Goal: Contribute content

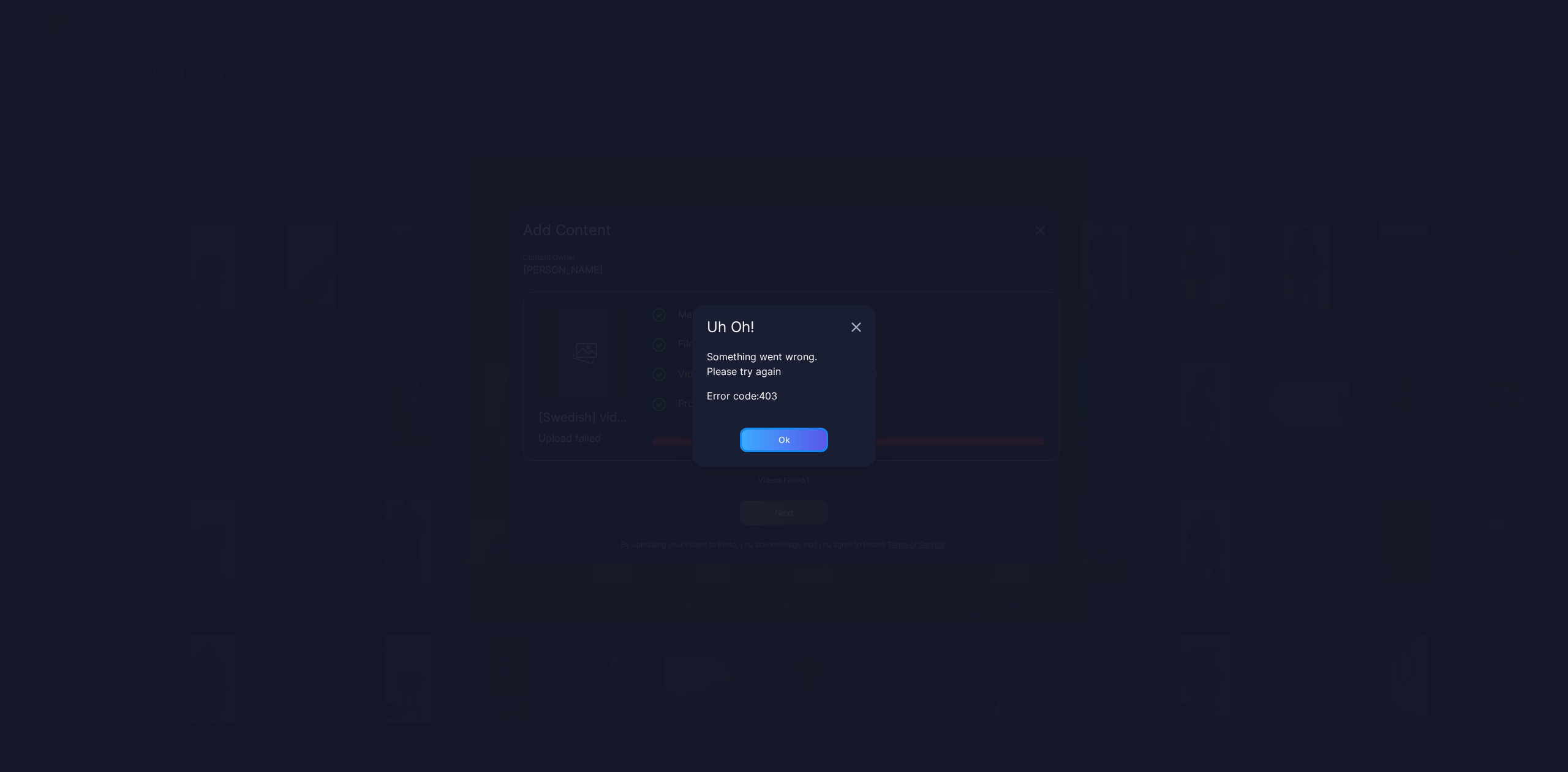
click at [775, 436] on div "Ok" at bounding box center [784, 440] width 88 height 24
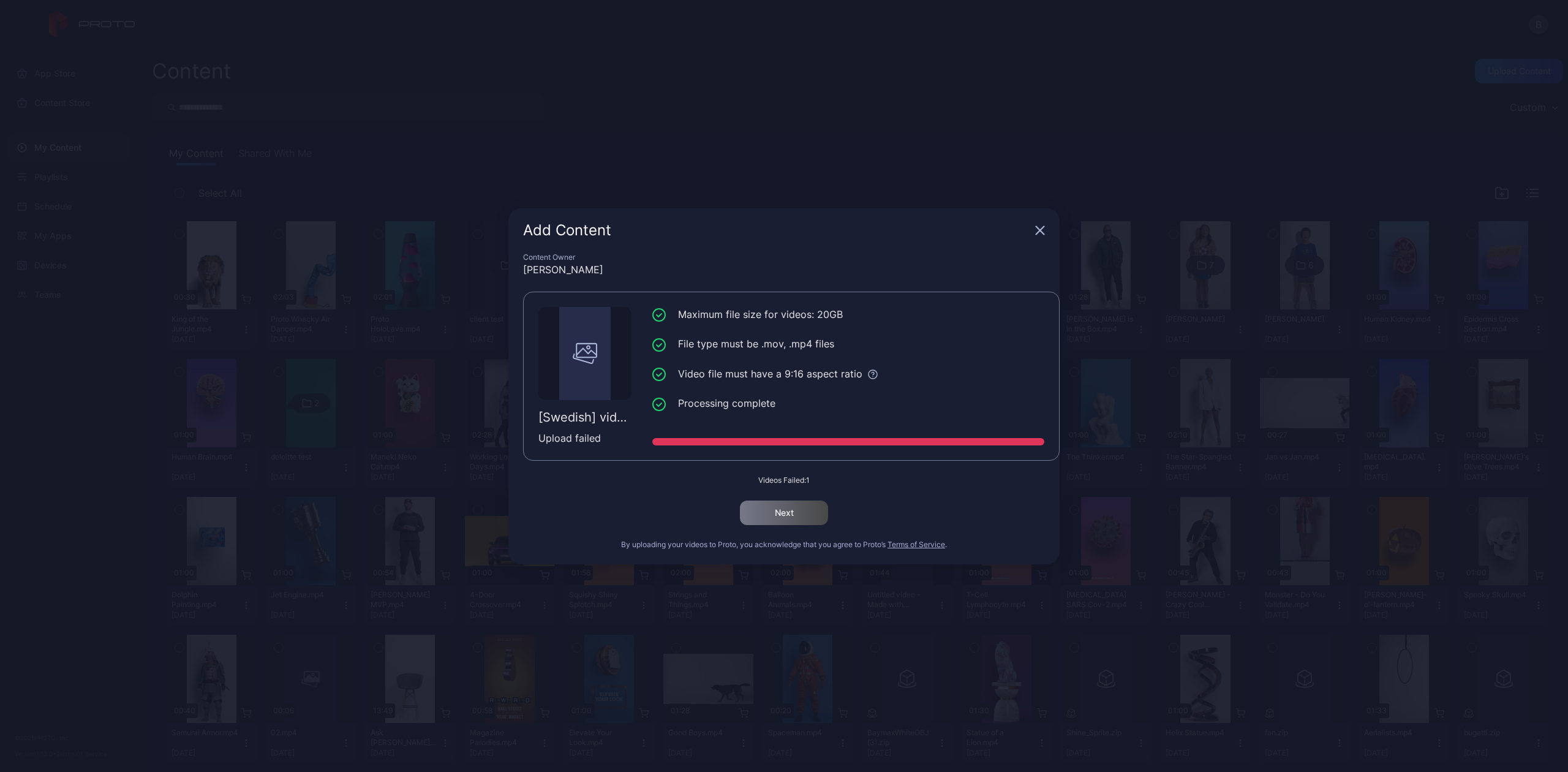
click at [1033, 224] on div "Add Content" at bounding box center [784, 230] width 551 height 44
click at [1045, 240] on div "Add Content" at bounding box center [784, 230] width 551 height 44
click at [1038, 233] on icon "button" at bounding box center [1040, 230] width 8 height 8
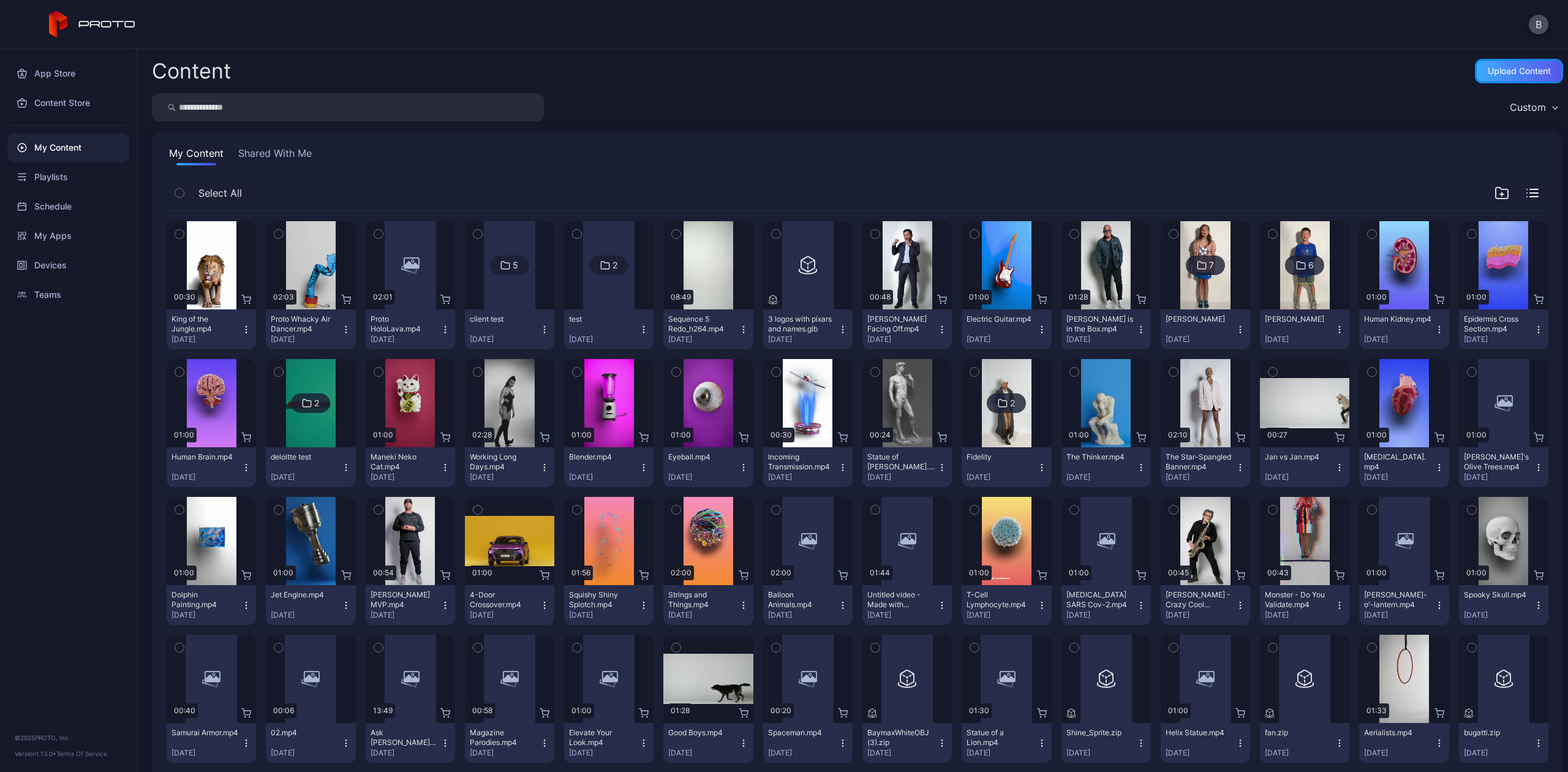
click at [1475, 79] on div "Upload Content" at bounding box center [1518, 71] width 88 height 24
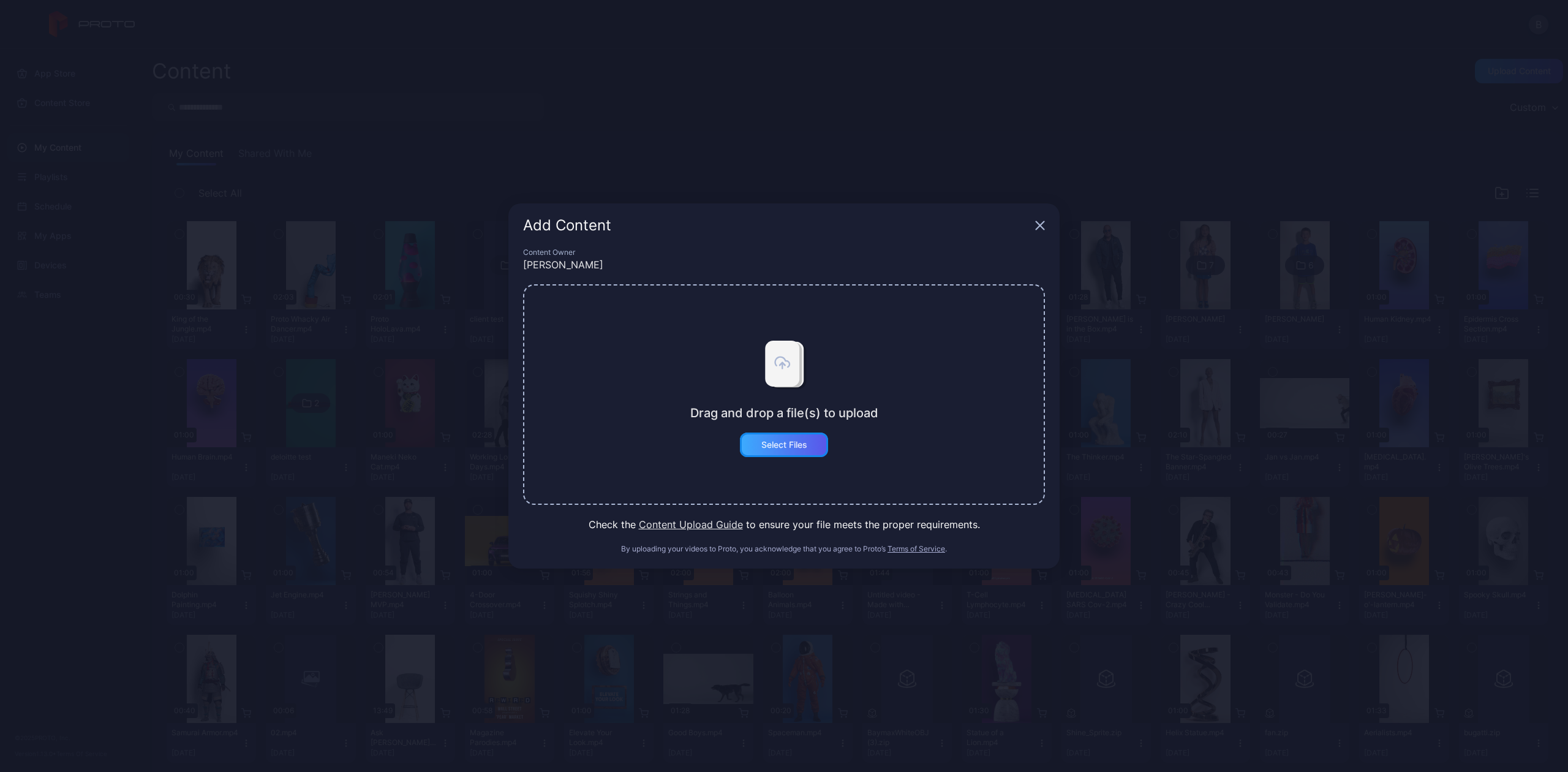
click at [763, 440] on div "Select Files" at bounding box center [784, 444] width 46 height 10
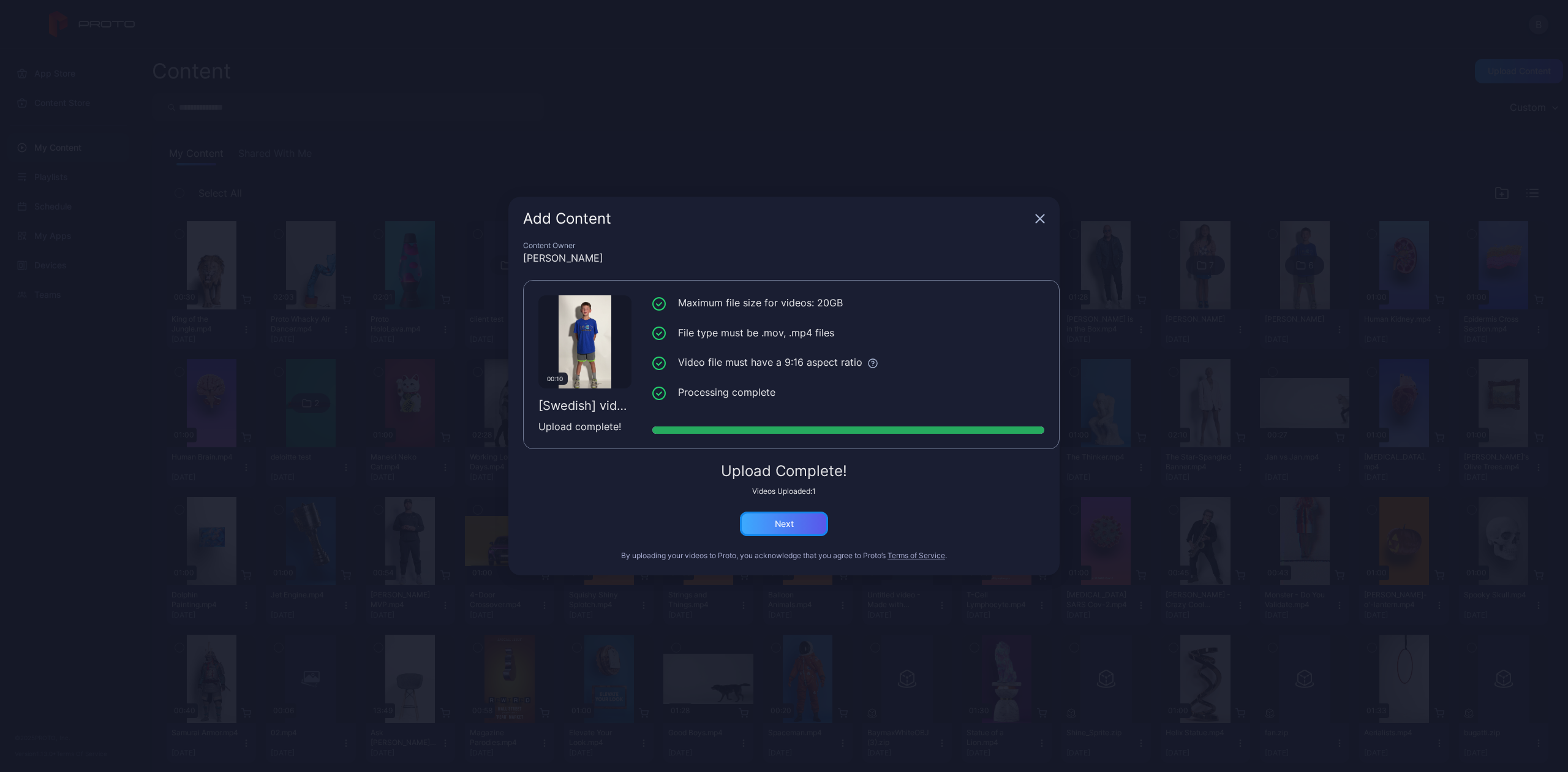
click at [790, 512] on div "Next" at bounding box center [784, 524] width 88 height 24
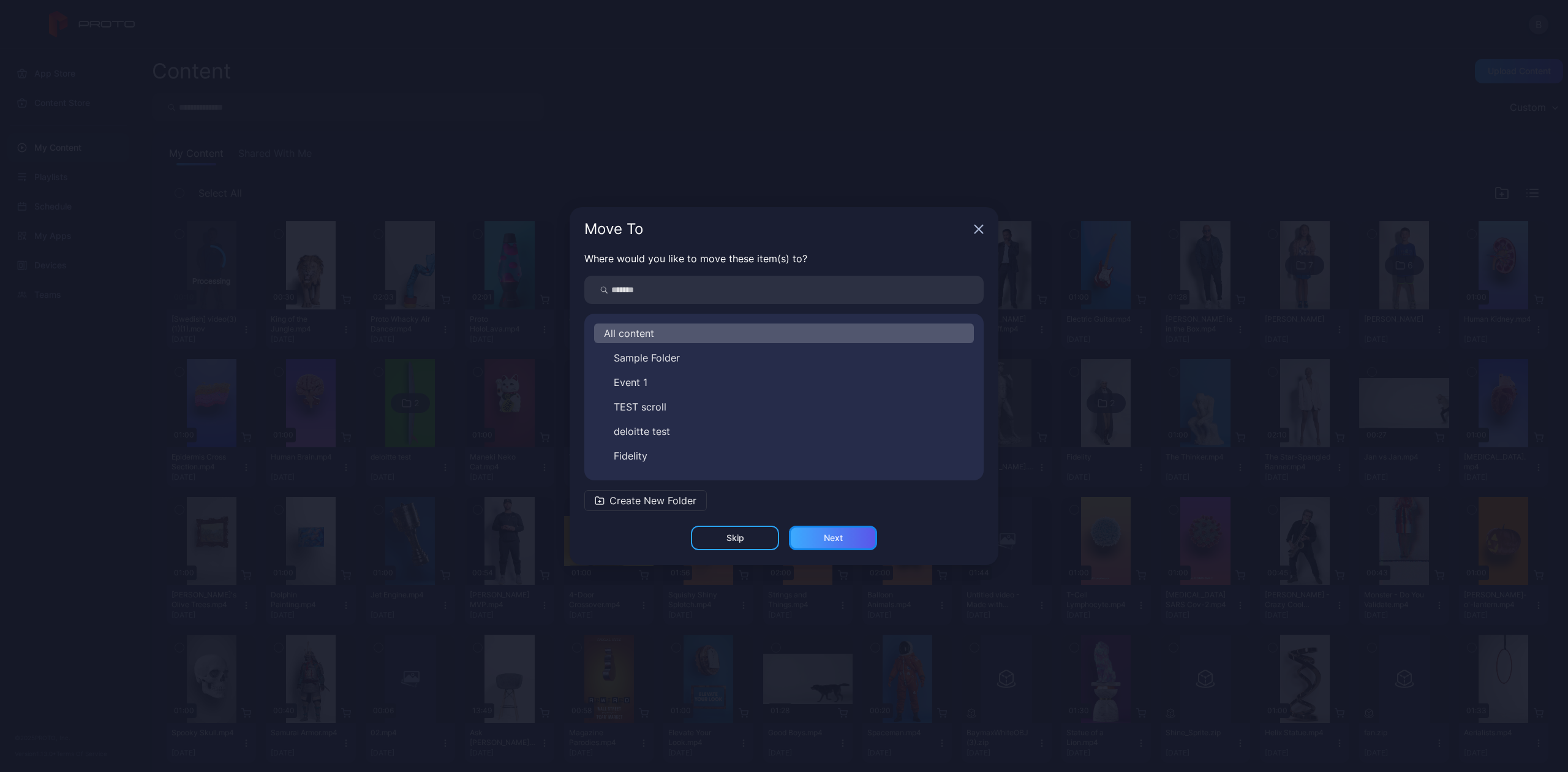
click at [817, 528] on div "Next" at bounding box center [833, 538] width 88 height 24
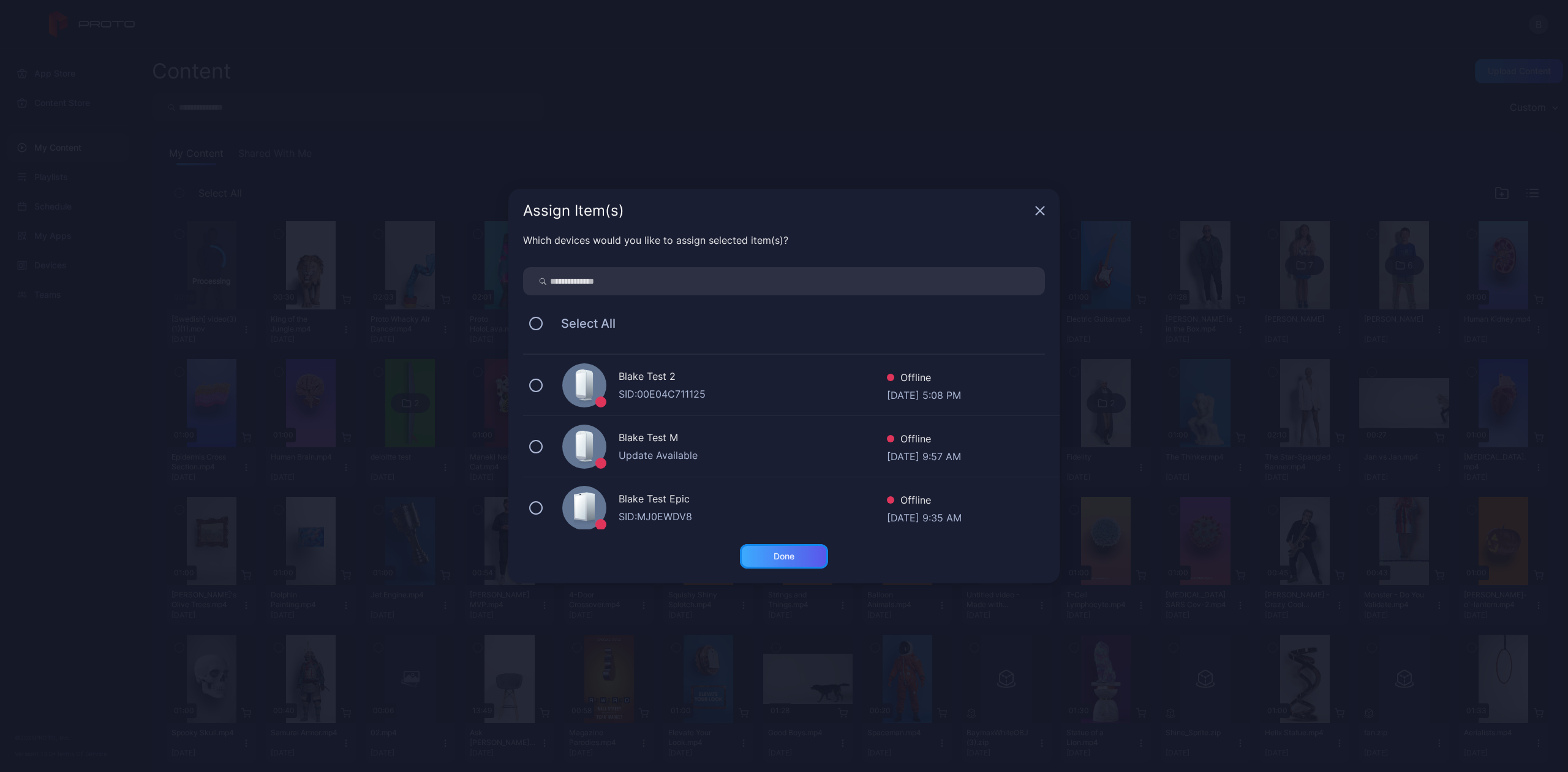
click at [780, 554] on div "Done" at bounding box center [784, 556] width 21 height 10
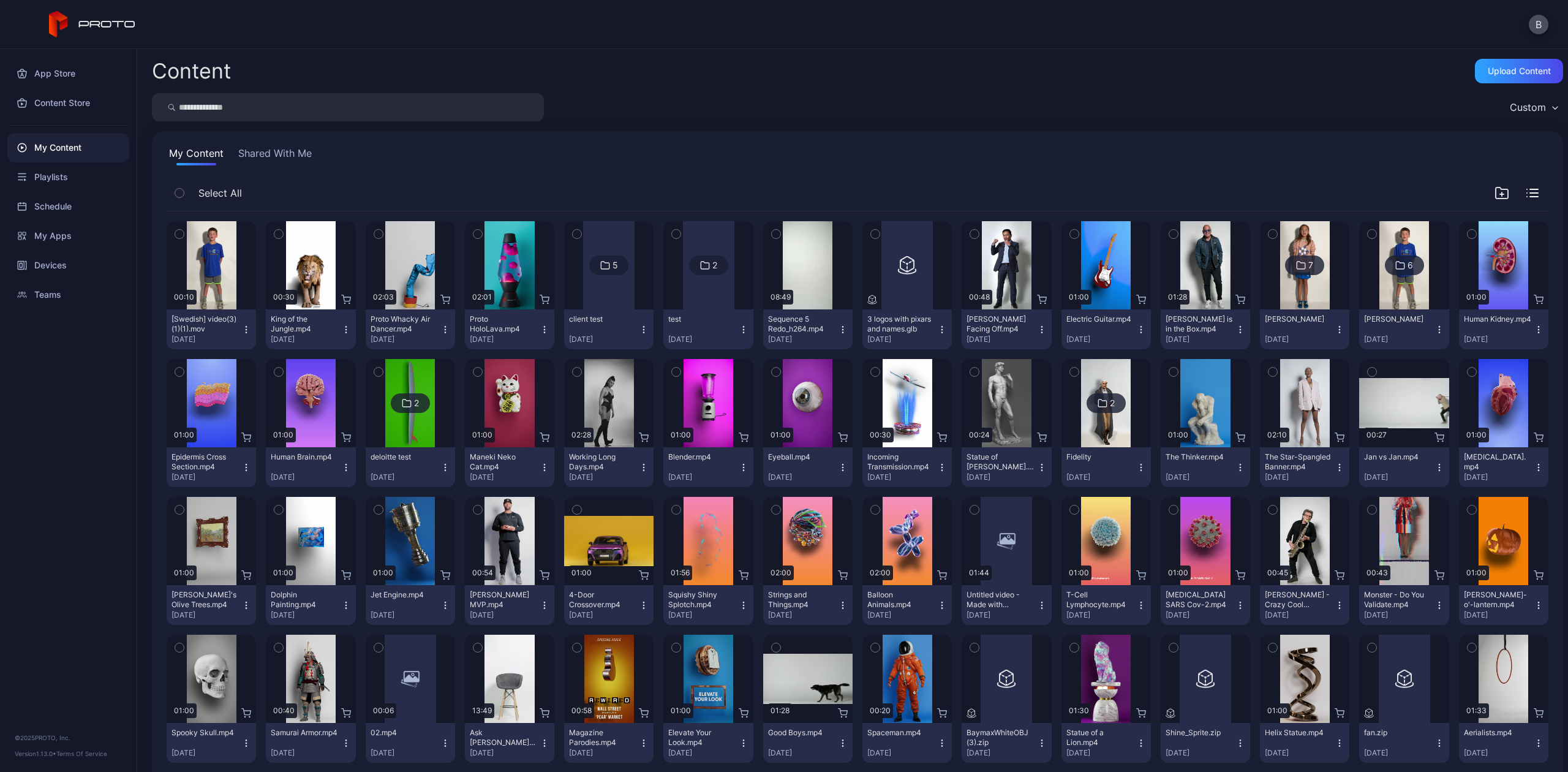
click at [249, 326] on icon "button" at bounding box center [246, 329] width 10 height 10
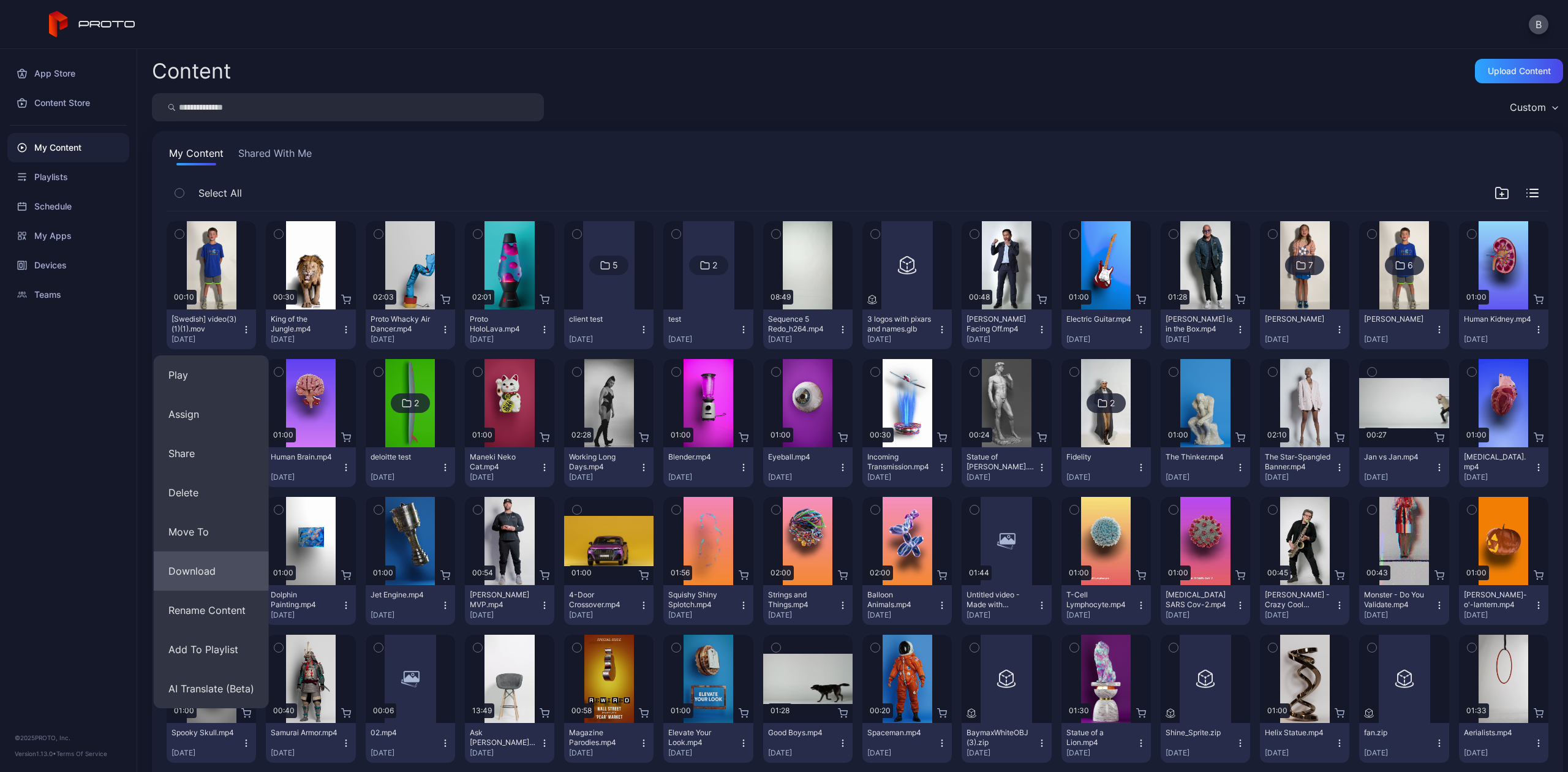
click at [156, 581] on button "Download" at bounding box center [211, 571] width 115 height 39
